Goal: Task Accomplishment & Management: Manage account settings

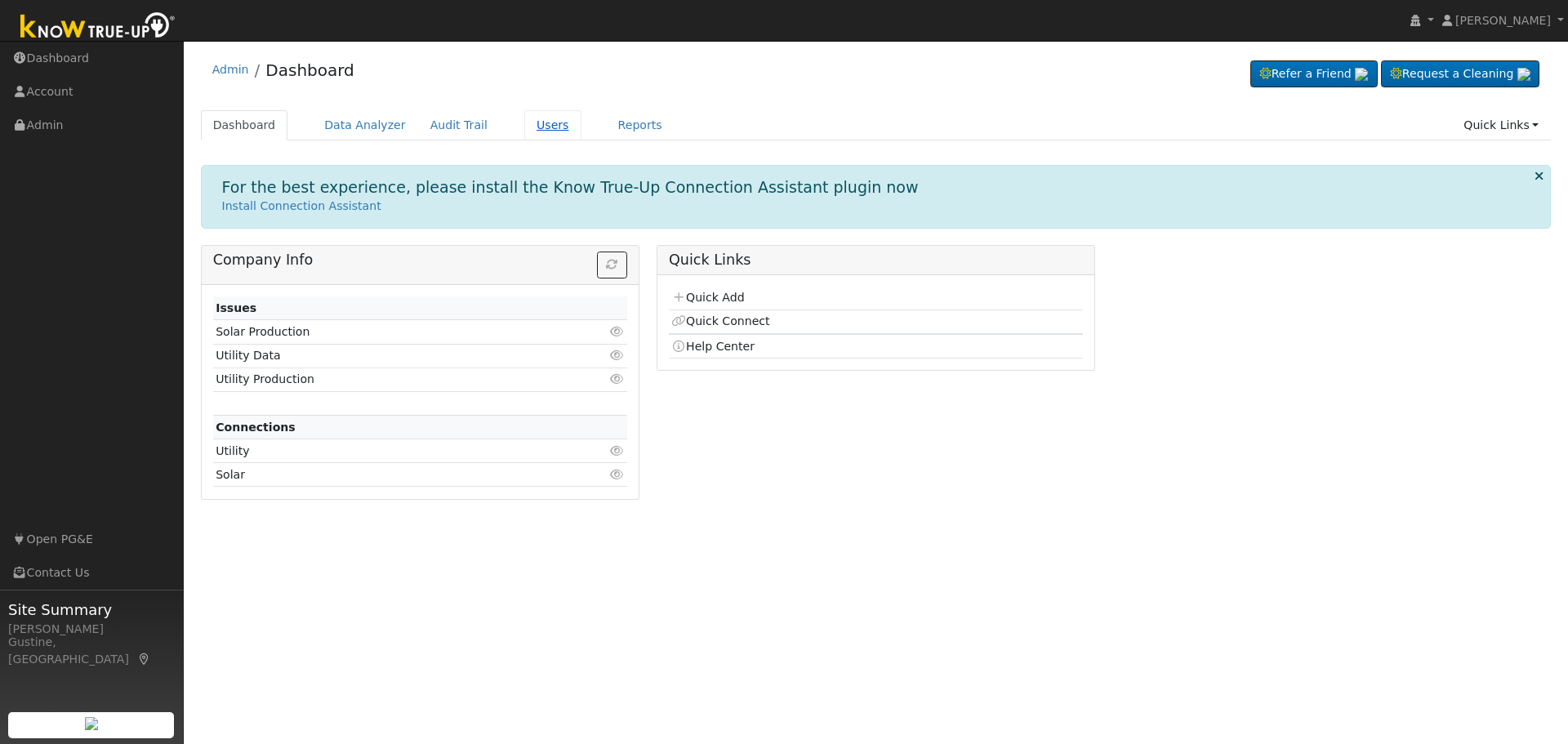
click at [525, 134] on link "Users" at bounding box center [553, 125] width 57 height 30
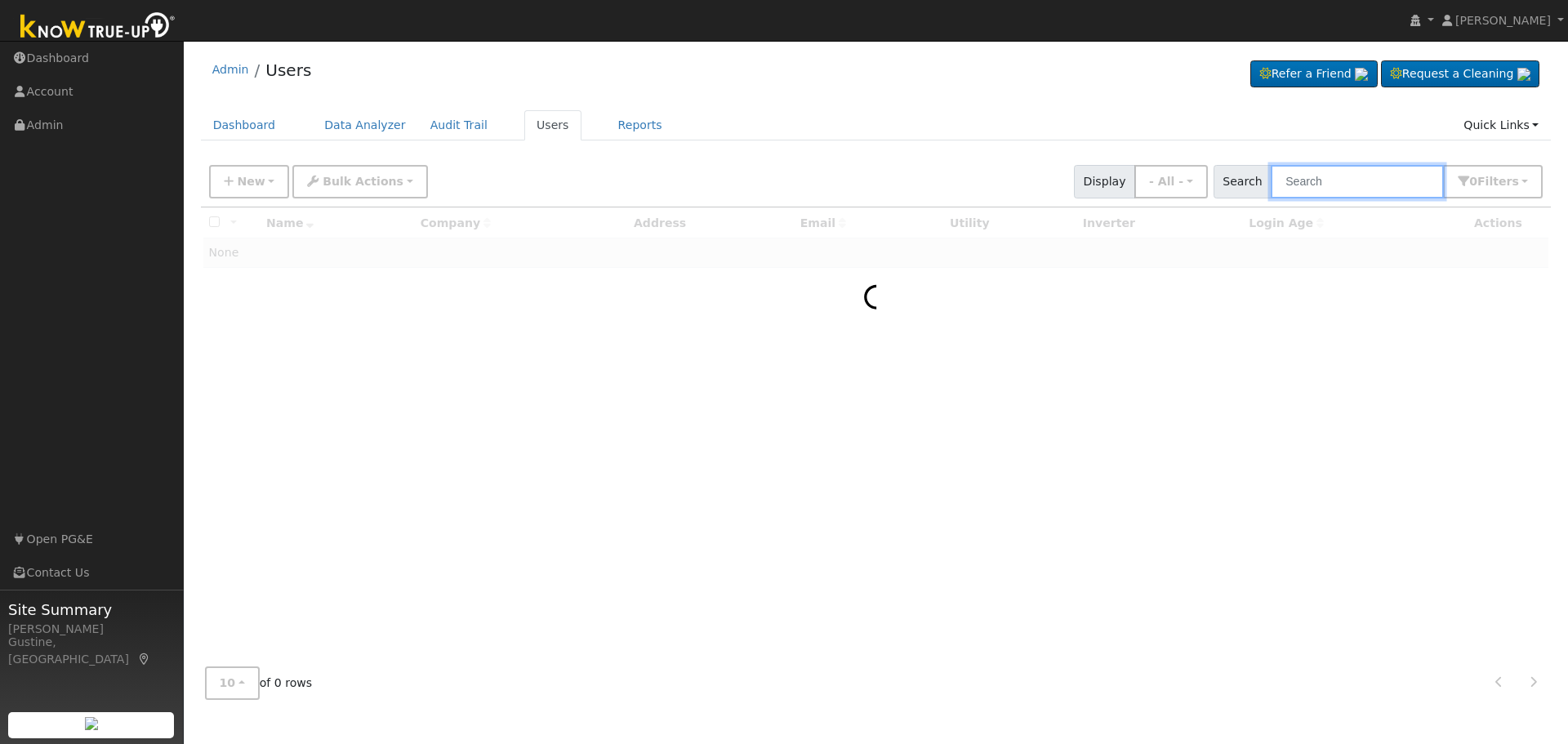
click at [1333, 186] on input "text" at bounding box center [1356, 182] width 173 height 34
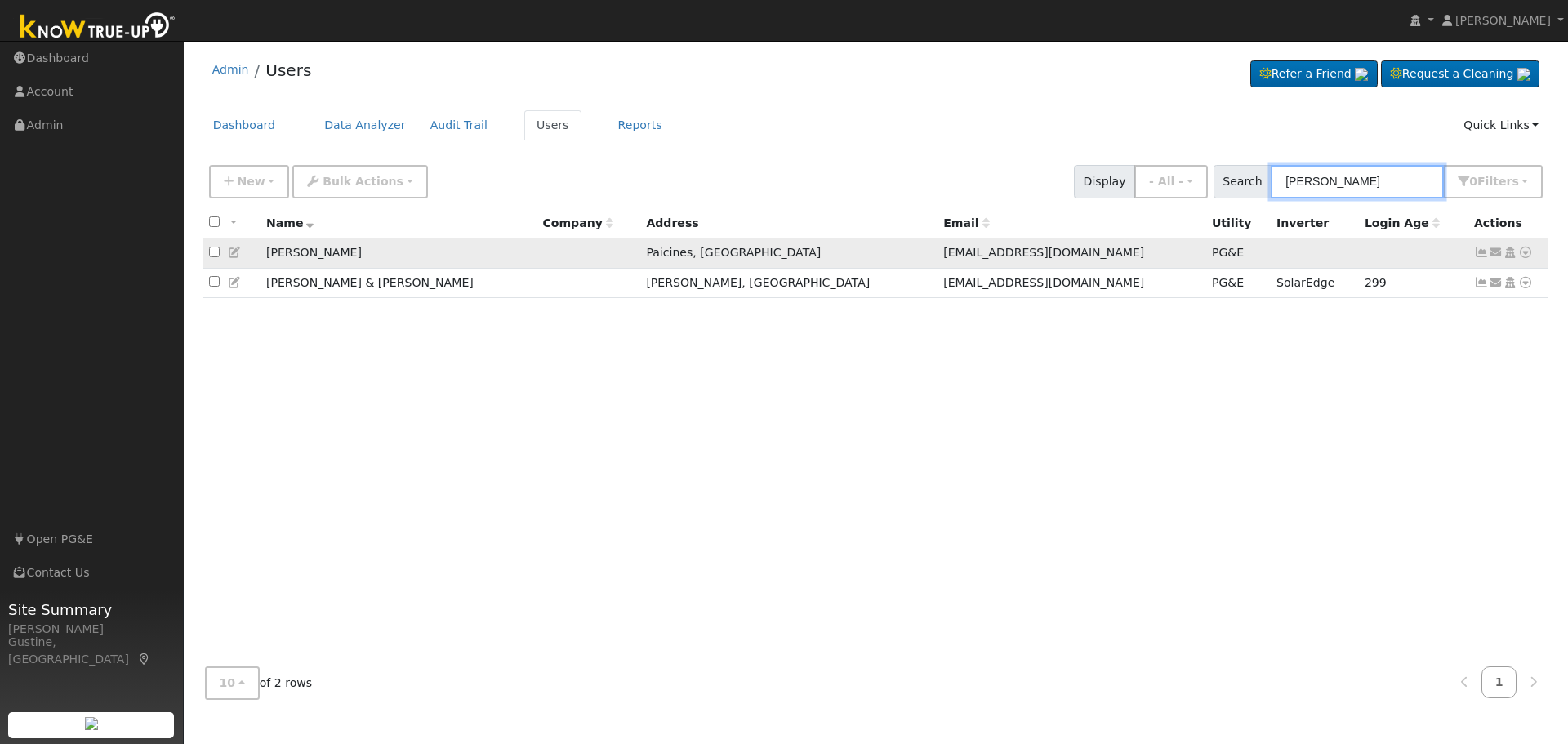
type input "[PERSON_NAME]"
click at [1480, 251] on icon at bounding box center [1481, 252] width 14 height 12
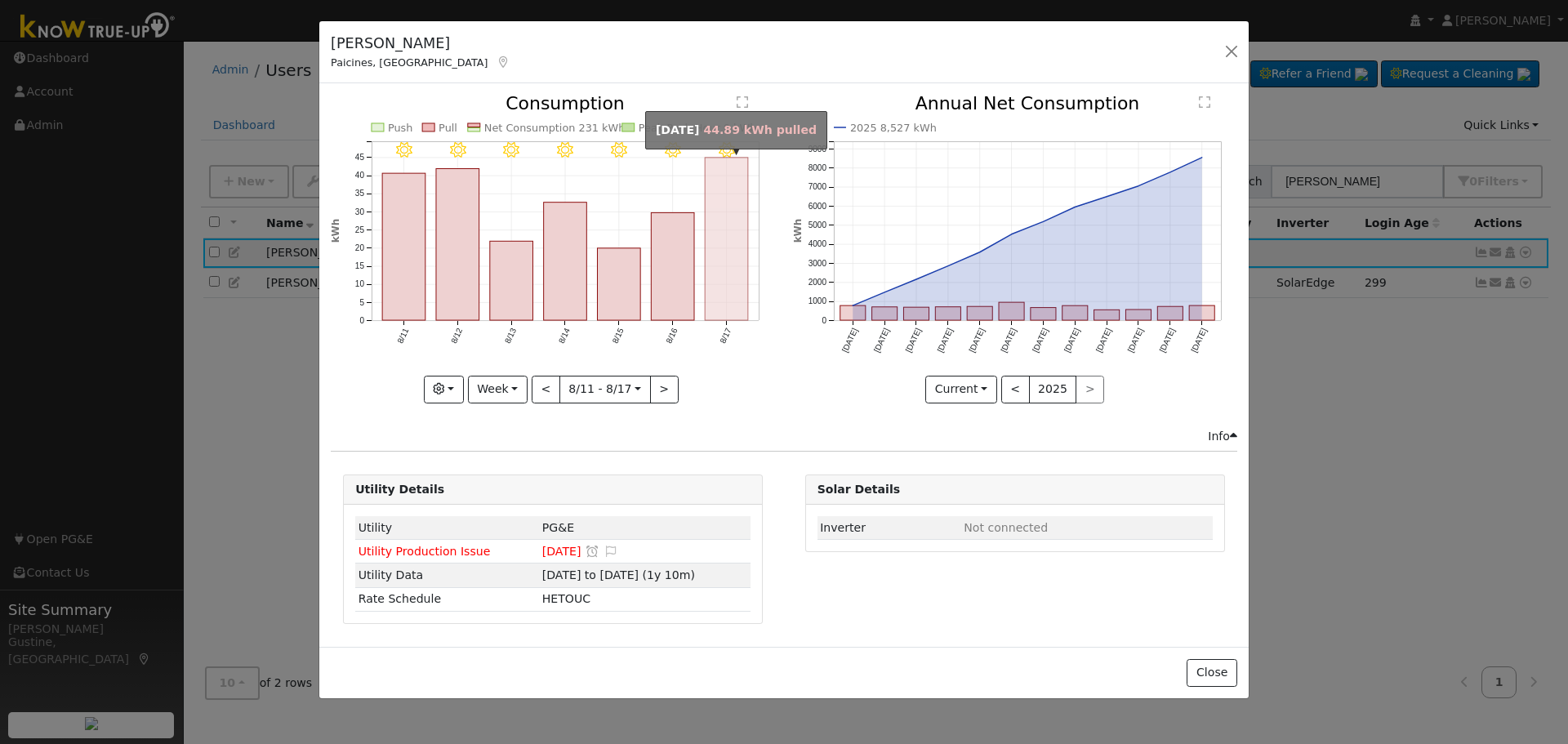
click at [739, 303] on rect "onclick=""" at bounding box center [727, 239] width 43 height 162
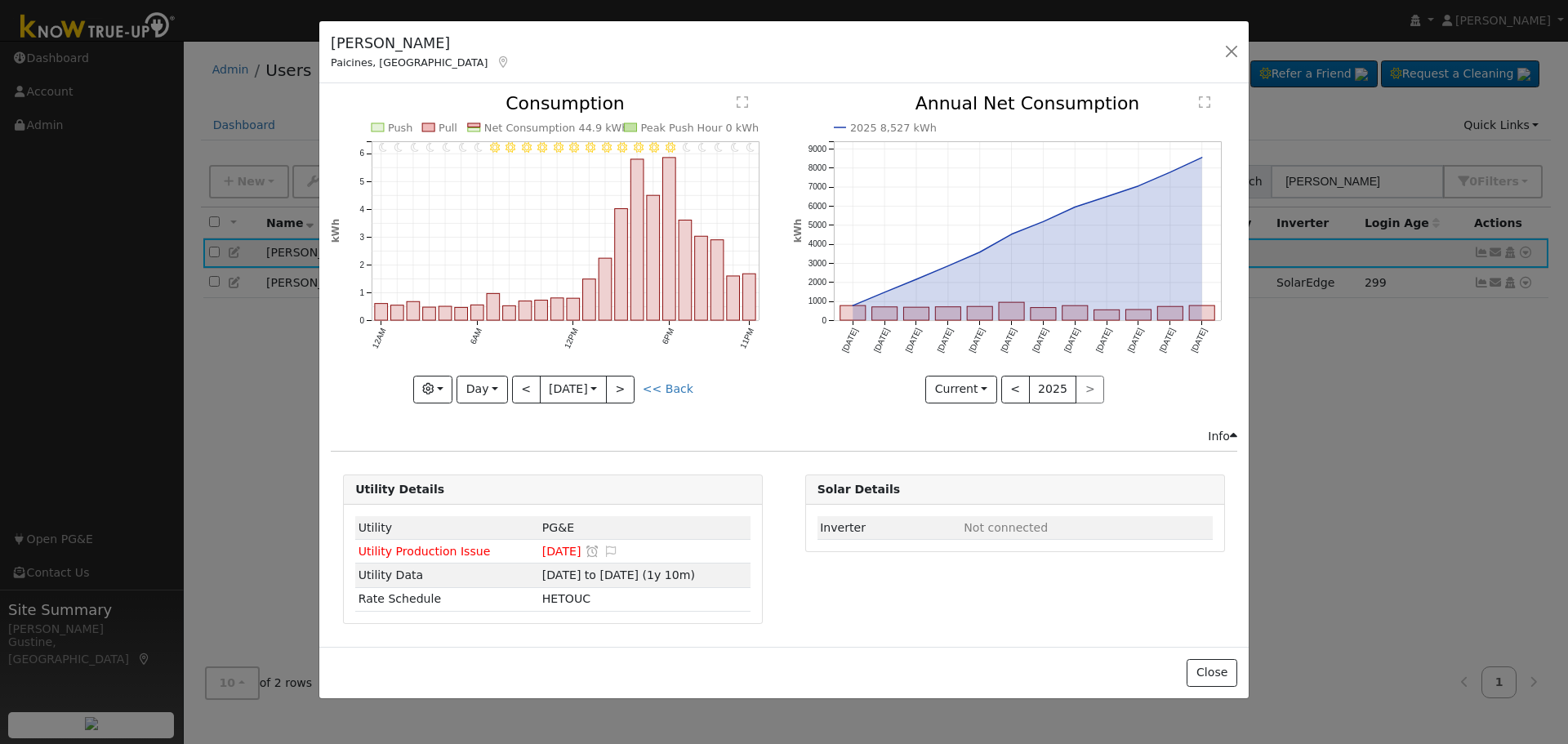
click at [510, 383] on icon "11PM - Clear 10PM - Clear 9PM - Clear 8PM - Clear 7PM - Clear 6PM - Clear 5PM -…" at bounding box center [553, 243] width 444 height 299
click at [529, 387] on button "<" at bounding box center [527, 389] width 29 height 28
click at [530, 388] on button "<" at bounding box center [527, 389] width 29 height 28
type input "2025-08-15"
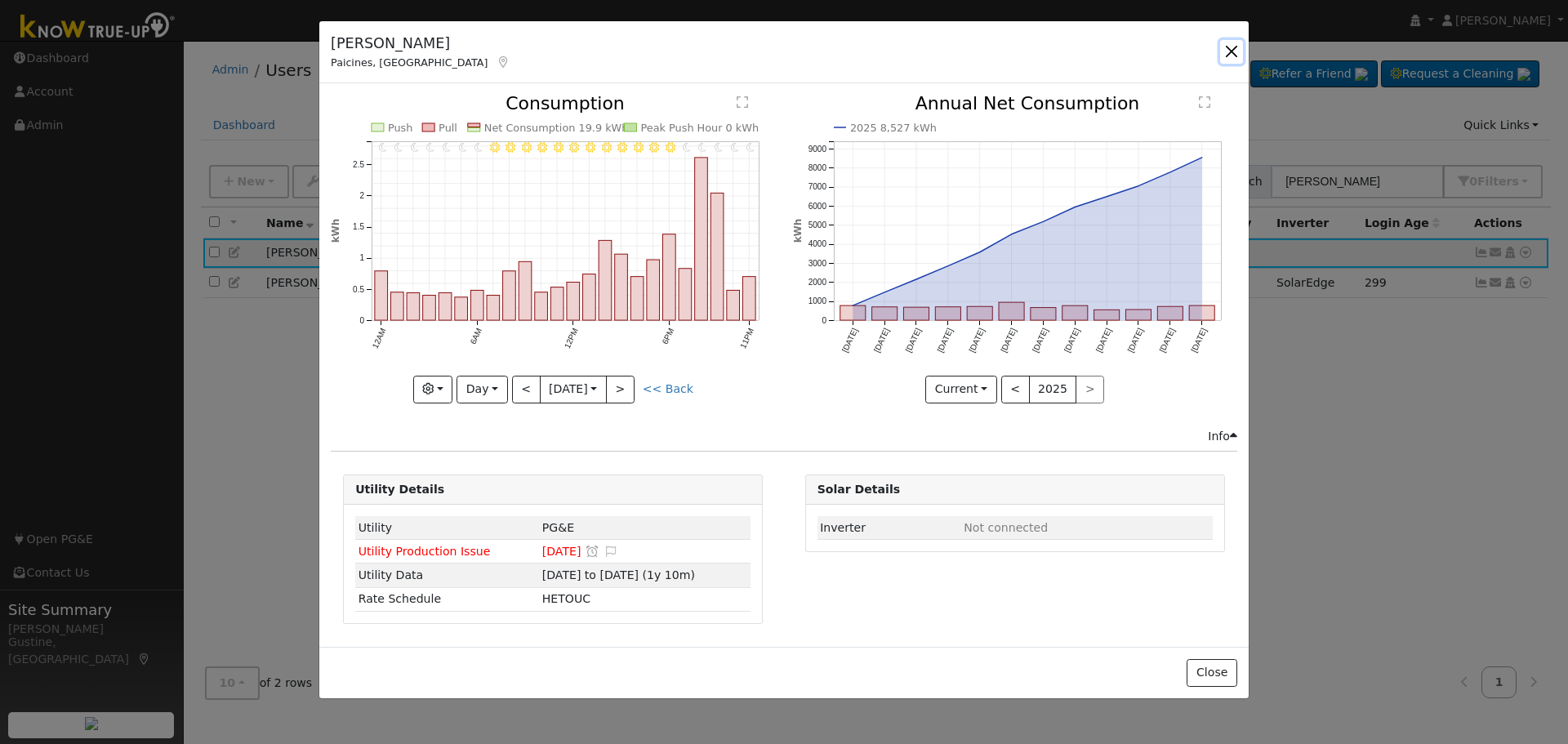
click at [1227, 48] on button "button" at bounding box center [1232, 51] width 23 height 23
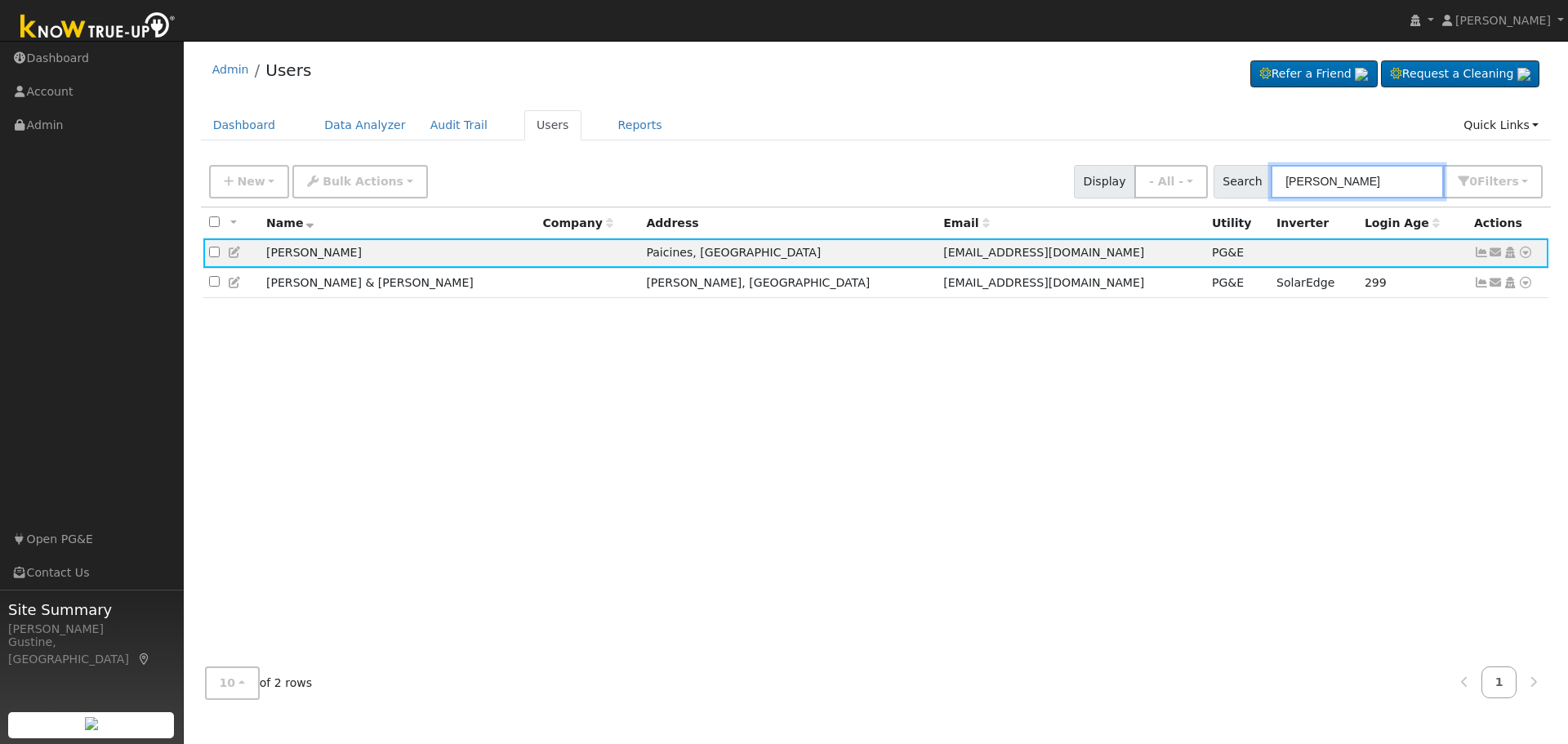
click at [1346, 193] on input "douglas lo" at bounding box center [1356, 182] width 173 height 34
